Goal: Transaction & Acquisition: Purchase product/service

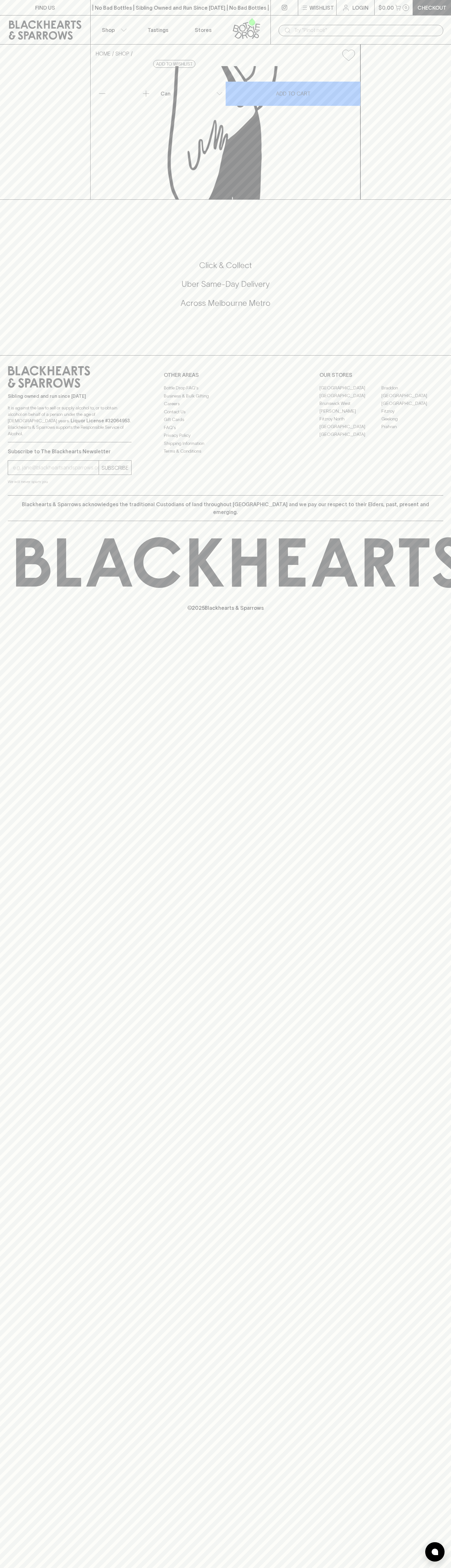
click at [367, 29] on input "text" at bounding box center [366, 30] width 144 height 10
click at [447, 1411] on div "FIND US | No Bad Bottles | Sibling Owned and Run Since 2006 | No Bad Bottles | …" at bounding box center [225, 784] width 451 height 1568
click at [323, 1567] on html "FIND US | No Bad Bottles | Sibling Owned and Run Since 2006 | No Bad Bottles | …" at bounding box center [225, 784] width 451 height 1568
click at [27, 904] on div "FIND US | No Bad Bottles | Sibling Owned and Run Since 2006 | No Bad Bottles | …" at bounding box center [225, 784] width 451 height 1568
